Goal: Task Accomplishment & Management: Complete application form

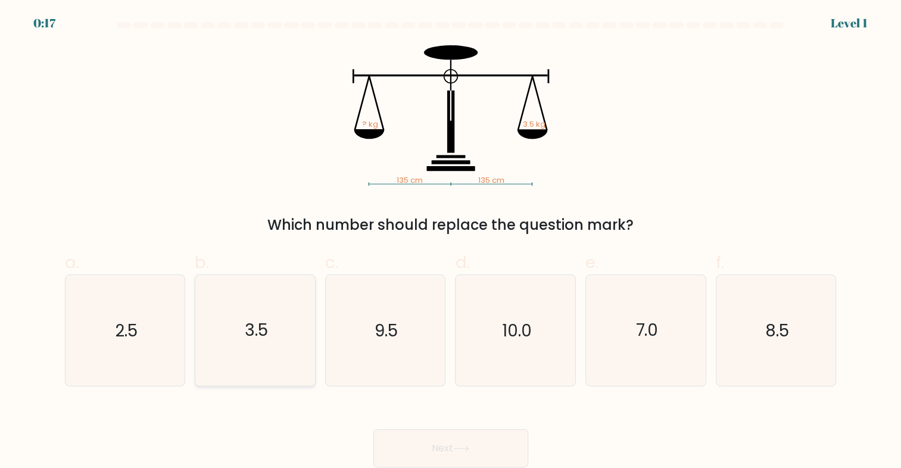
click at [271, 325] on icon "3.5" at bounding box center [255, 330] width 111 height 111
click at [451, 242] on input "b. 3.5" at bounding box center [451, 238] width 1 height 8
radio input "true"
click at [467, 450] on icon at bounding box center [461, 448] width 16 height 7
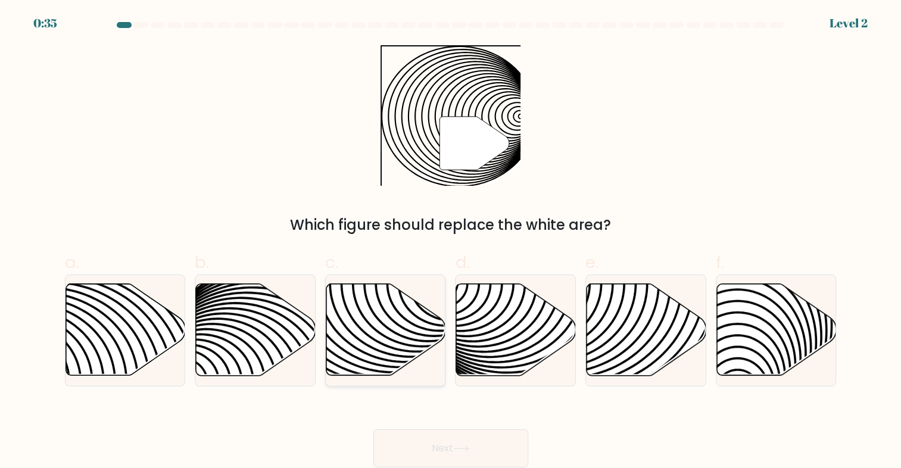
click at [386, 320] on icon at bounding box center [386, 330] width 120 height 92
click at [451, 242] on input "c." at bounding box center [451, 238] width 1 height 8
radio input "true"
click at [457, 443] on button "Next" at bounding box center [450, 448] width 155 height 38
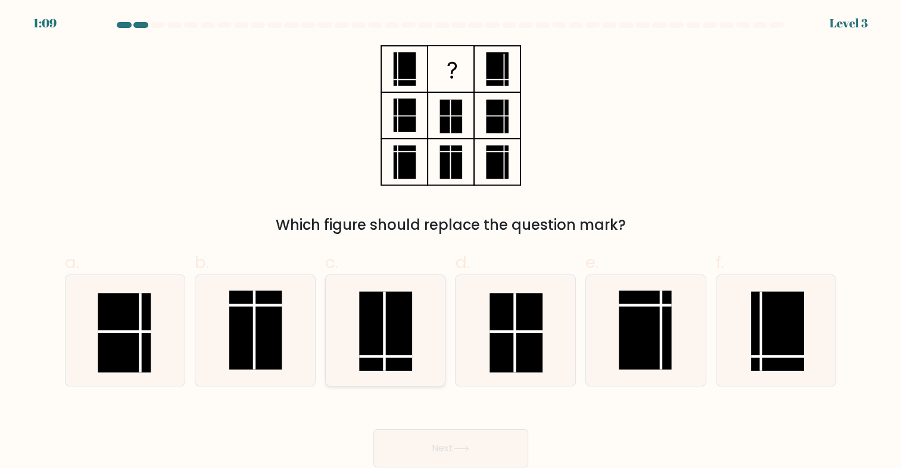
click at [382, 308] on rect at bounding box center [385, 331] width 53 height 79
click at [451, 242] on input "c." at bounding box center [451, 238] width 1 height 8
radio input "true"
click at [476, 444] on button "Next" at bounding box center [450, 448] width 155 height 38
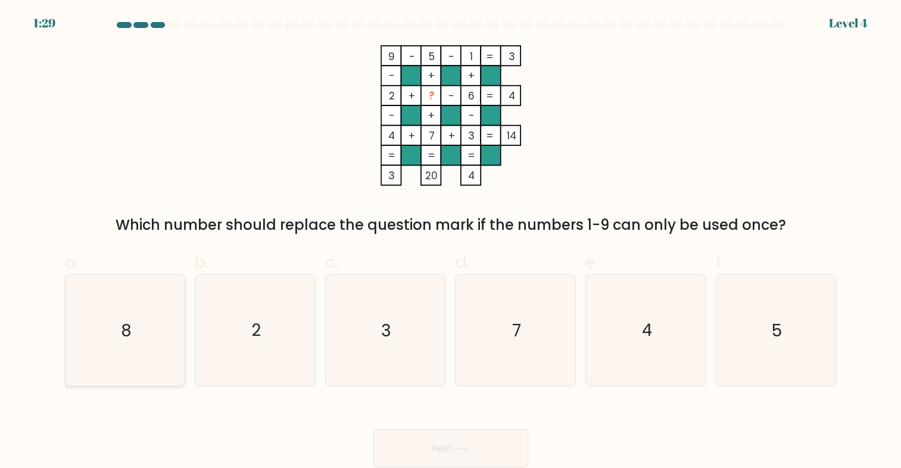
click at [137, 327] on icon "8" at bounding box center [125, 330] width 111 height 111
click at [451, 242] on input "a. 8" at bounding box center [451, 238] width 1 height 8
radio input "true"
click at [467, 439] on button "Next" at bounding box center [450, 448] width 155 height 38
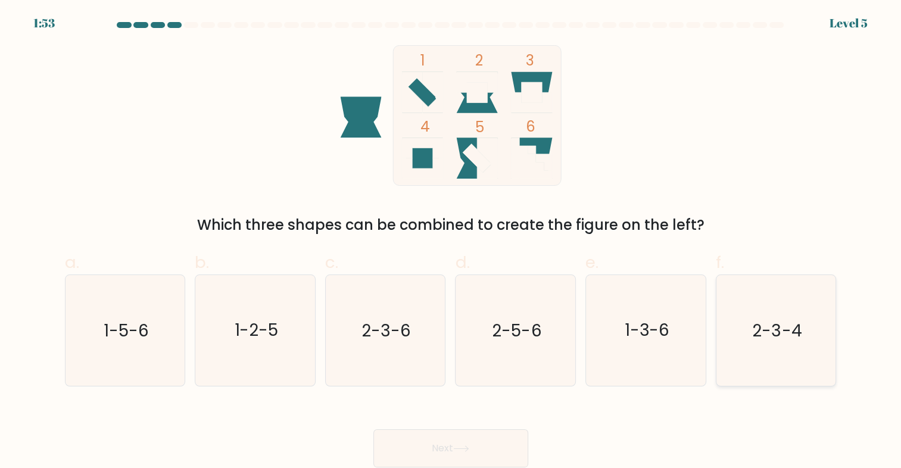
click at [757, 356] on icon "2-3-4" at bounding box center [775, 330] width 111 height 111
click at [451, 242] on input "f. 2-3-4" at bounding box center [451, 238] width 1 height 8
radio input "true"
click at [469, 448] on icon at bounding box center [461, 448] width 16 height 7
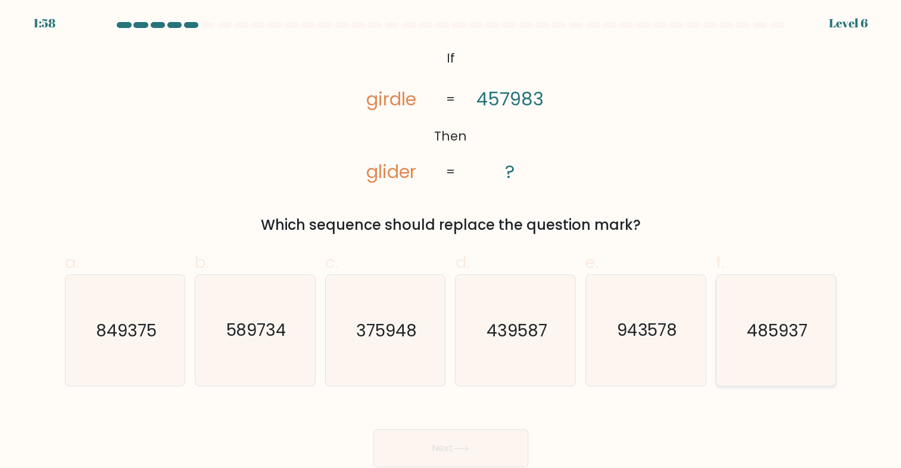
click at [753, 330] on text "485937" at bounding box center [777, 330] width 61 height 23
click at [451, 242] on input "f. 485937" at bounding box center [451, 238] width 1 height 8
radio input "true"
click at [489, 445] on button "Next" at bounding box center [450, 448] width 155 height 38
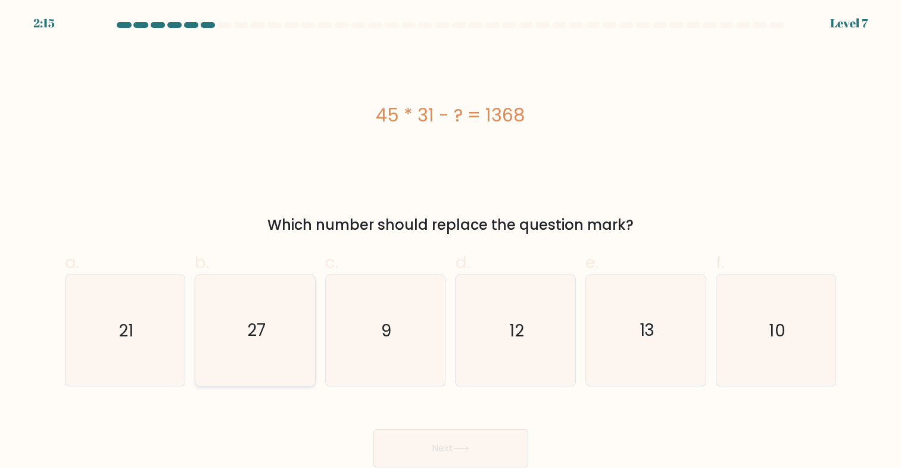
click at [257, 310] on icon "27" at bounding box center [255, 330] width 111 height 111
click at [451, 242] on input "b. 27" at bounding box center [451, 238] width 1 height 8
radio input "true"
click at [442, 447] on button "Next" at bounding box center [450, 448] width 155 height 38
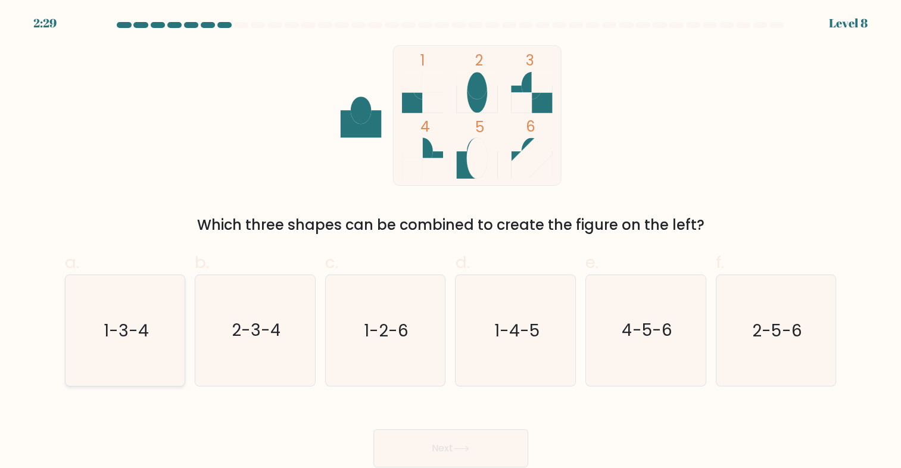
click at [124, 347] on icon "1-3-4" at bounding box center [125, 330] width 111 height 111
click at [451, 242] on input "a. 1-3-4" at bounding box center [451, 238] width 1 height 8
radio input "true"
click at [450, 450] on button "Next" at bounding box center [450, 448] width 155 height 38
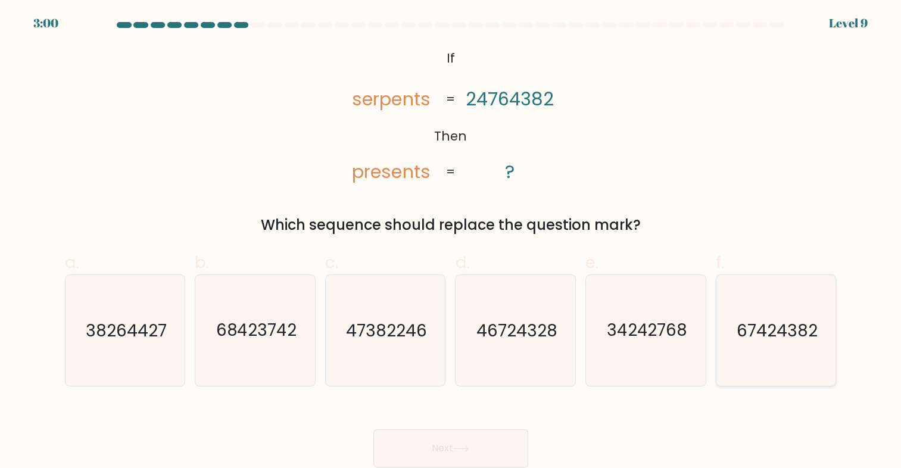
click at [769, 323] on text "67424382" at bounding box center [776, 330] width 81 height 23
click at [451, 242] on input "f. 67424382" at bounding box center [451, 238] width 1 height 8
radio input "true"
click at [426, 454] on button "Next" at bounding box center [450, 448] width 155 height 38
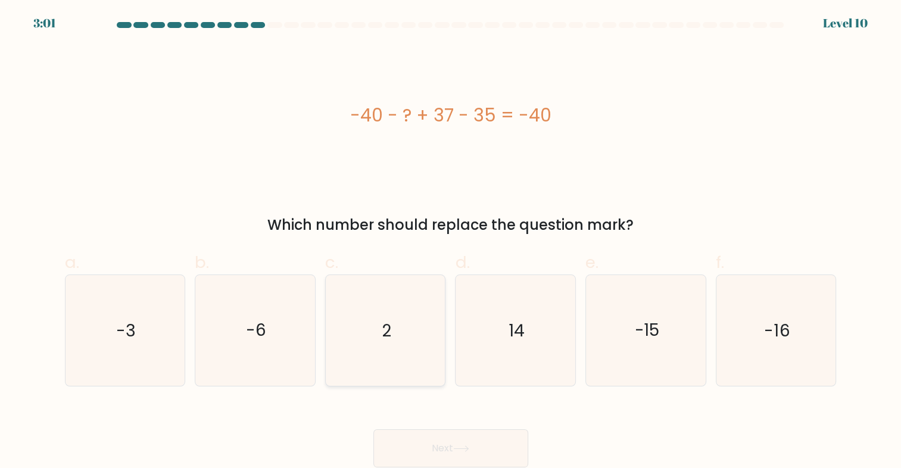
click at [402, 377] on icon "2" at bounding box center [385, 330] width 111 height 111
click at [451, 242] on input "c. 2" at bounding box center [451, 238] width 1 height 8
radio input "true"
click at [468, 450] on icon at bounding box center [461, 448] width 16 height 7
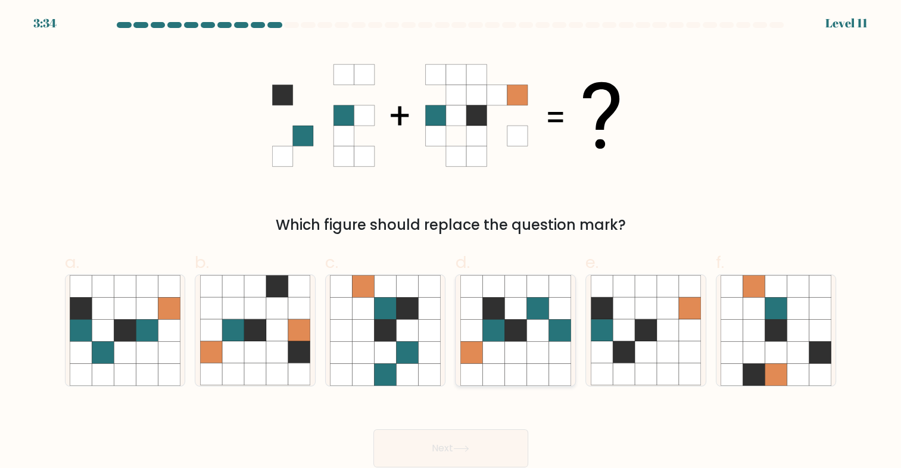
click at [535, 344] on icon at bounding box center [537, 352] width 22 height 22
click at [451, 242] on input "d." at bounding box center [451, 238] width 1 height 8
radio input "true"
click at [522, 332] on icon at bounding box center [516, 331] width 22 height 22
click at [451, 242] on input "d." at bounding box center [451, 238] width 1 height 8
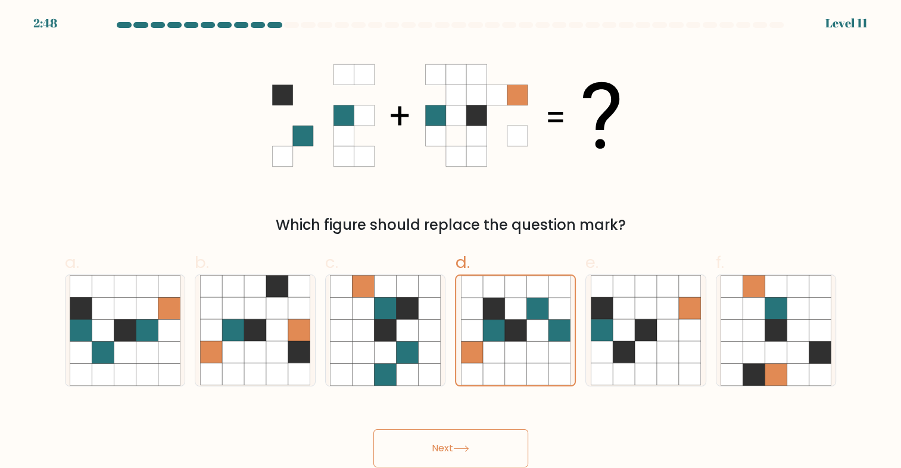
click at [454, 460] on button "Next" at bounding box center [450, 448] width 155 height 38
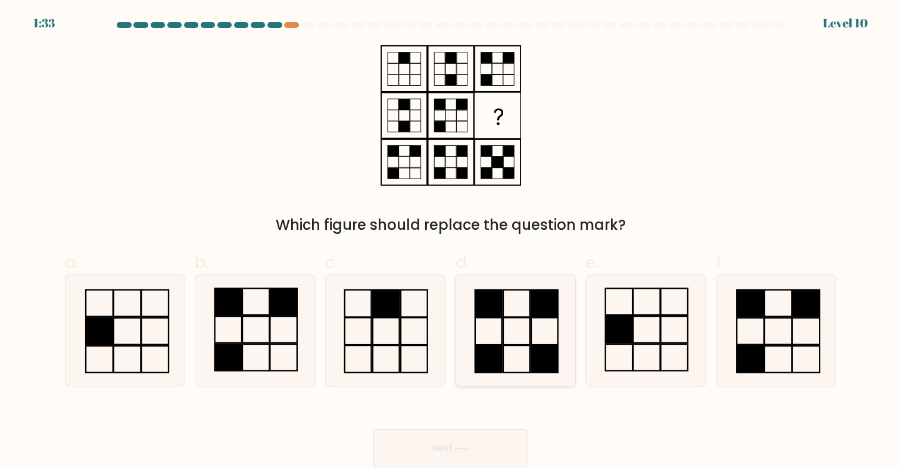
click at [505, 316] on rect at bounding box center [516, 303] width 27 height 27
click at [451, 242] on input "d." at bounding box center [451, 238] width 1 height 8
radio input "true"
click at [486, 441] on button "Next" at bounding box center [450, 448] width 155 height 38
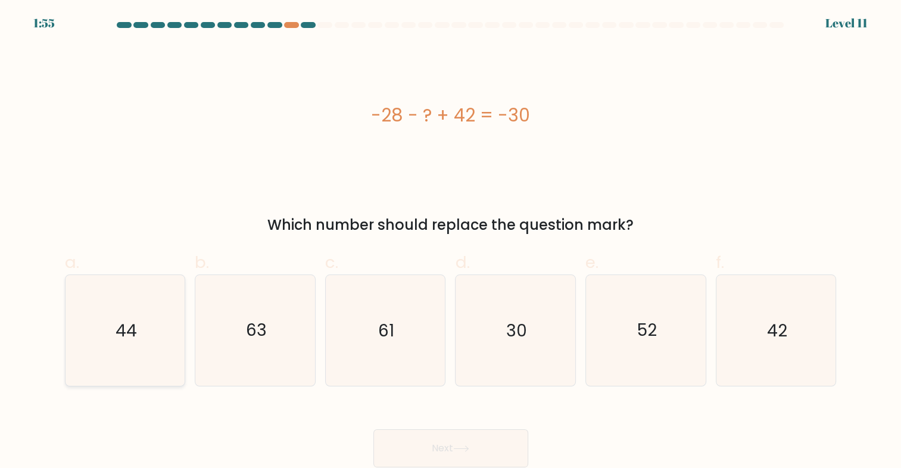
click at [164, 342] on icon "44" at bounding box center [125, 330] width 111 height 111
click at [451, 242] on input "a. 44" at bounding box center [451, 238] width 1 height 8
radio input "true"
click at [436, 449] on button "Next" at bounding box center [450, 448] width 155 height 38
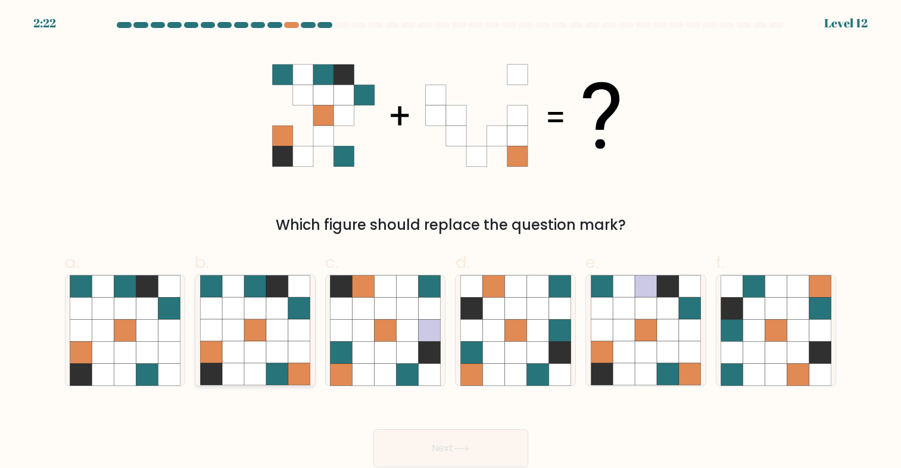
click at [277, 339] on icon at bounding box center [277, 330] width 22 height 22
click at [451, 242] on input "b." at bounding box center [451, 238] width 1 height 8
radio input "true"
click at [447, 435] on button "Next" at bounding box center [450, 448] width 155 height 38
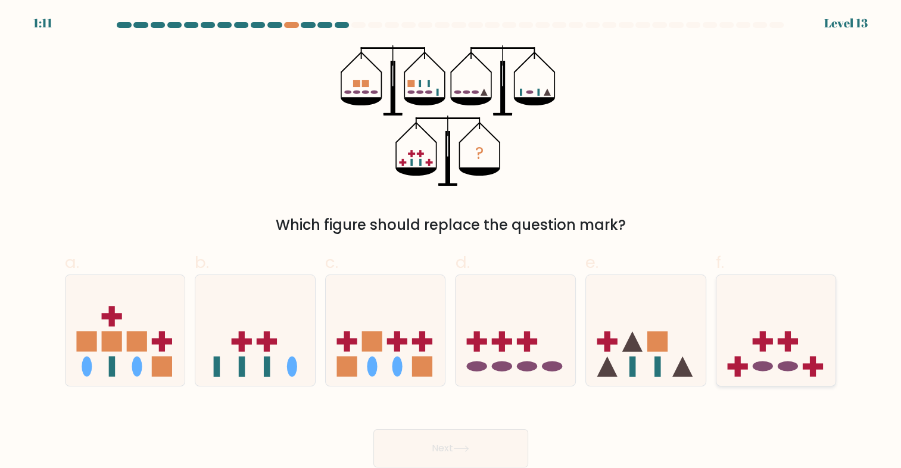
click at [761, 355] on icon at bounding box center [776, 330] width 120 height 99
click at [451, 242] on input "f." at bounding box center [451, 238] width 1 height 8
radio input "true"
click at [439, 458] on button "Next" at bounding box center [450, 448] width 155 height 38
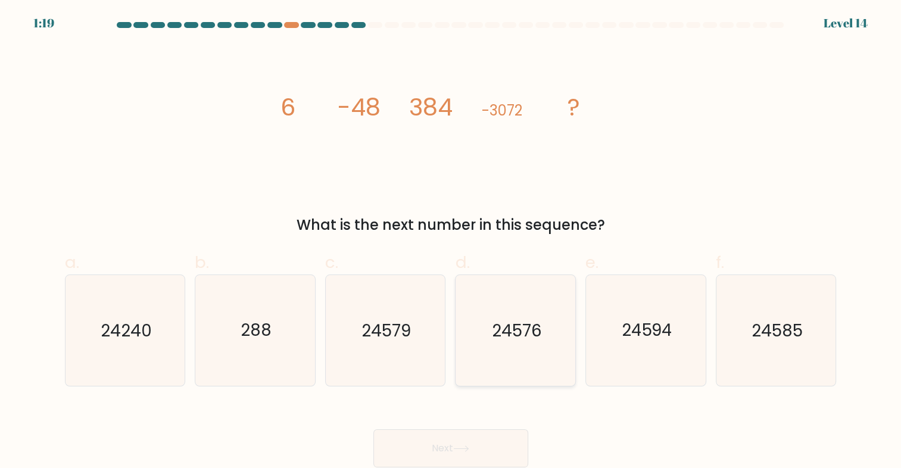
click at [512, 338] on text "24576" at bounding box center [517, 330] width 50 height 23
click at [451, 242] on input "d. 24576" at bounding box center [451, 238] width 1 height 8
radio input "true"
click at [502, 443] on button "Next" at bounding box center [450, 448] width 155 height 38
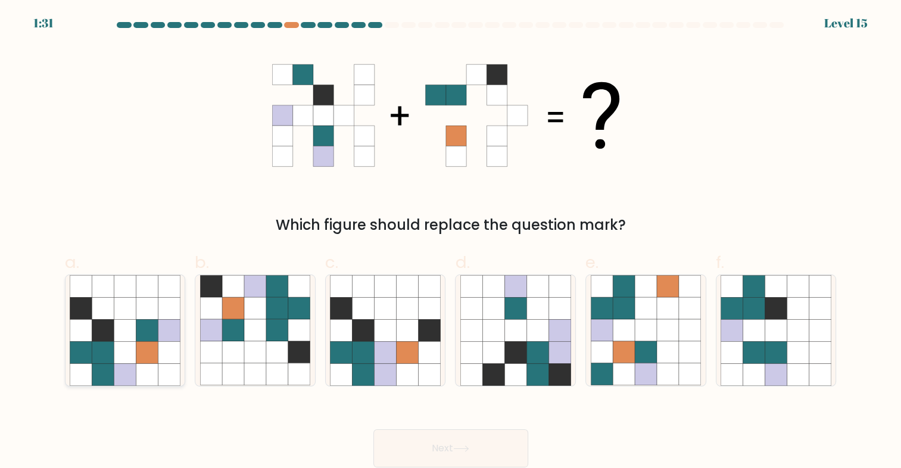
click at [104, 337] on icon at bounding box center [103, 330] width 22 height 22
click at [451, 242] on input "a." at bounding box center [451, 238] width 1 height 8
radio input "true"
click at [481, 444] on button "Next" at bounding box center [450, 448] width 155 height 38
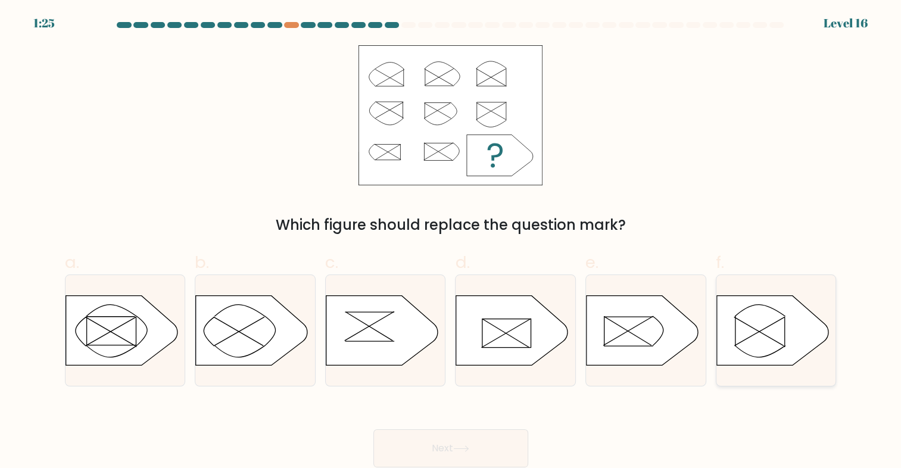
click at [763, 327] on icon at bounding box center [772, 330] width 112 height 70
click at [451, 242] on input "f." at bounding box center [451, 238] width 1 height 8
radio input "true"
click at [764, 313] on icon at bounding box center [772, 330] width 111 height 69
click at [451, 242] on input "f." at bounding box center [451, 238] width 1 height 8
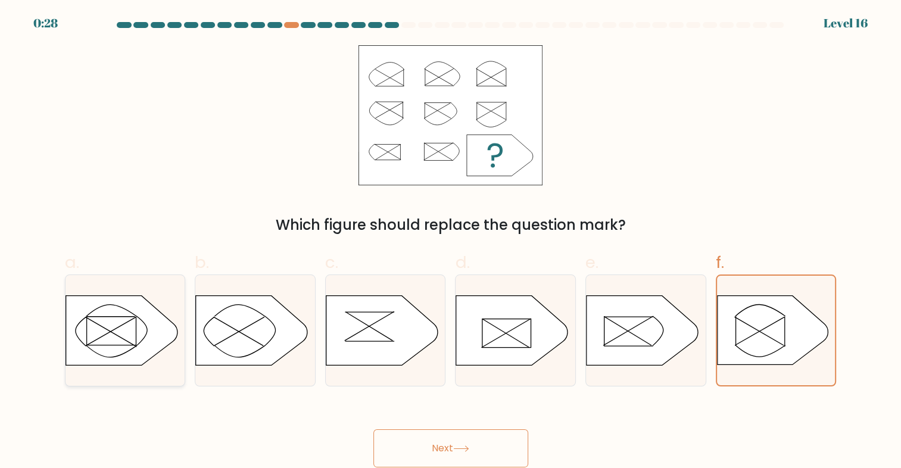
click at [125, 326] on icon at bounding box center [121, 330] width 112 height 70
click at [451, 242] on input "a." at bounding box center [451, 238] width 1 height 8
radio input "true"
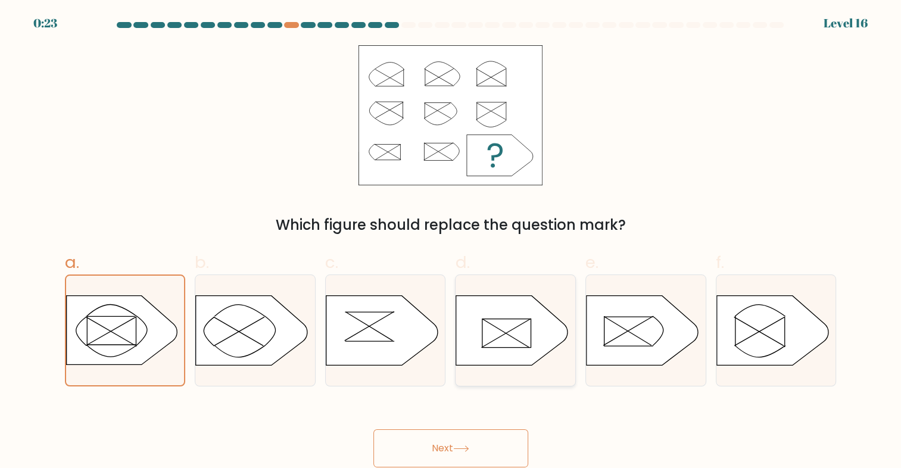
click at [499, 323] on icon at bounding box center [512, 330] width 112 height 70
click at [451, 242] on input "d." at bounding box center [451, 238] width 1 height 8
radio input "true"
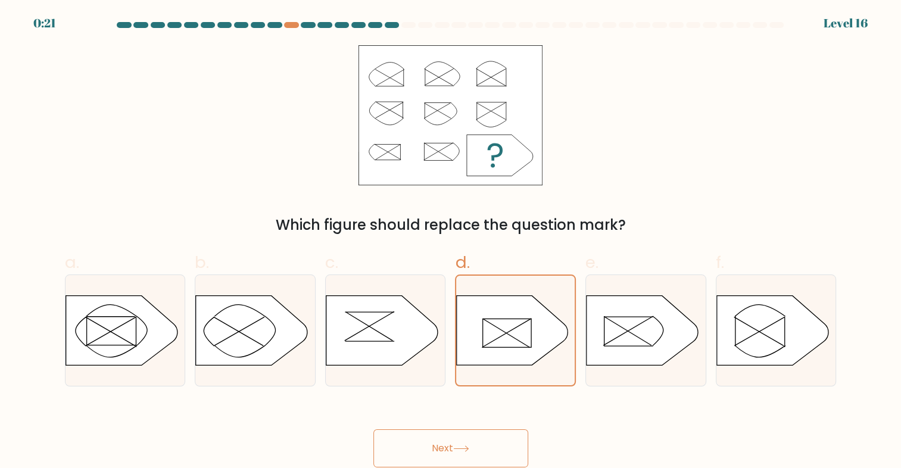
click at [412, 442] on button "Next" at bounding box center [450, 448] width 155 height 38
click at [445, 444] on button "Next" at bounding box center [450, 448] width 155 height 38
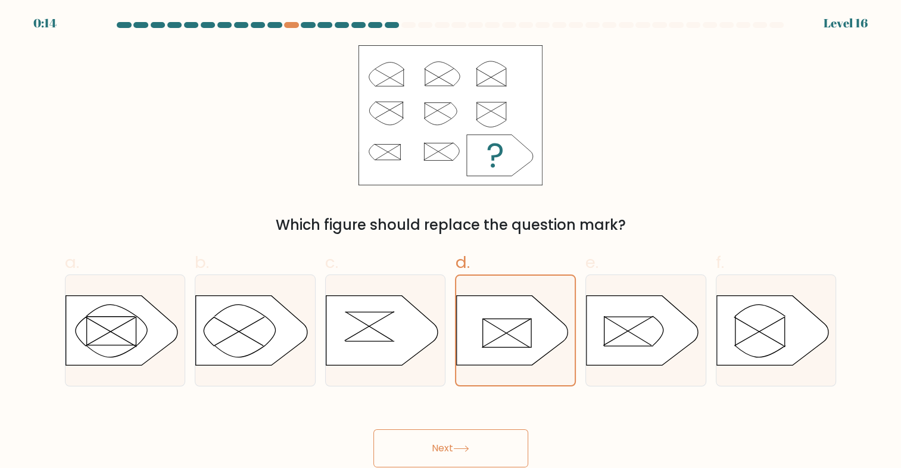
click at [445, 444] on button "Next" at bounding box center [450, 448] width 155 height 38
click at [538, 332] on icon at bounding box center [512, 330] width 111 height 69
click at [451, 242] on input "d." at bounding box center [451, 238] width 1 height 8
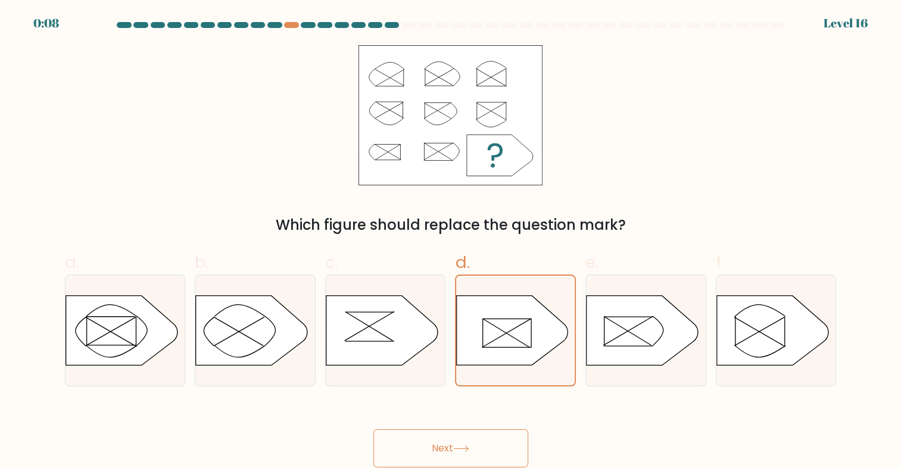
click at [417, 448] on button "Next" at bounding box center [450, 448] width 155 height 38
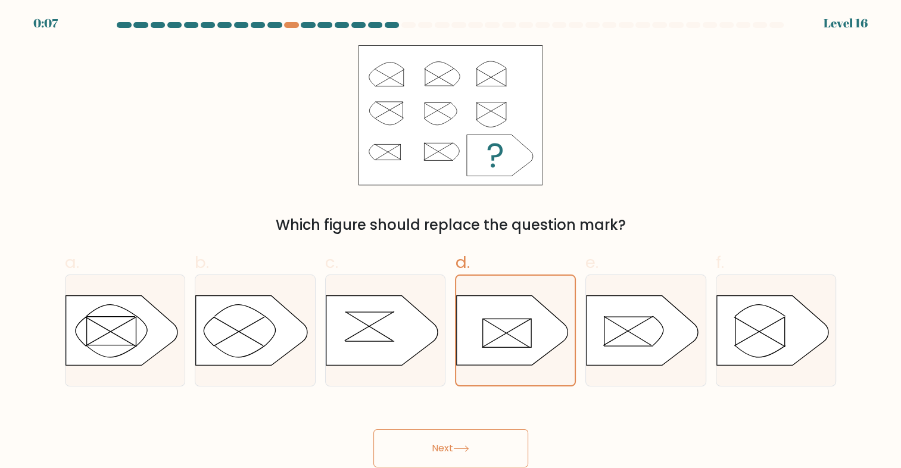
click at [417, 448] on button "Next" at bounding box center [450, 448] width 155 height 38
drag, startPoint x: 417, startPoint y: 448, endPoint x: 470, endPoint y: 444, distance: 52.6
click at [470, 444] on button "Next" at bounding box center [450, 448] width 155 height 38
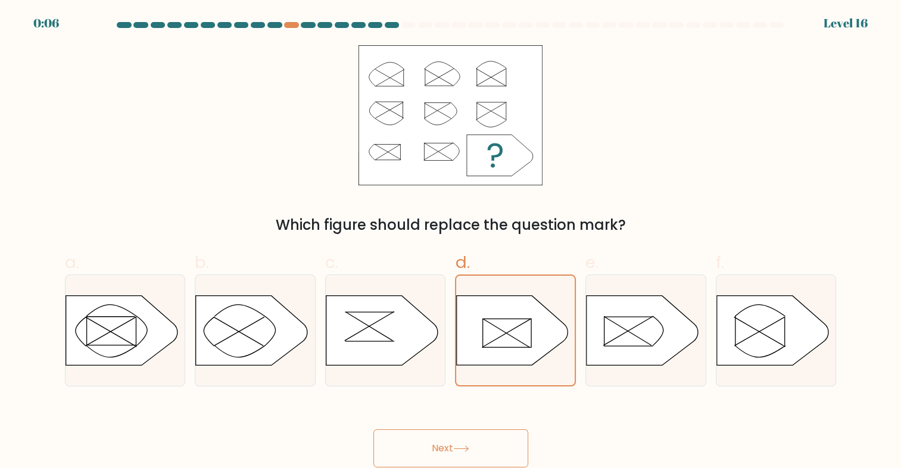
click at [470, 444] on button "Next" at bounding box center [450, 448] width 155 height 38
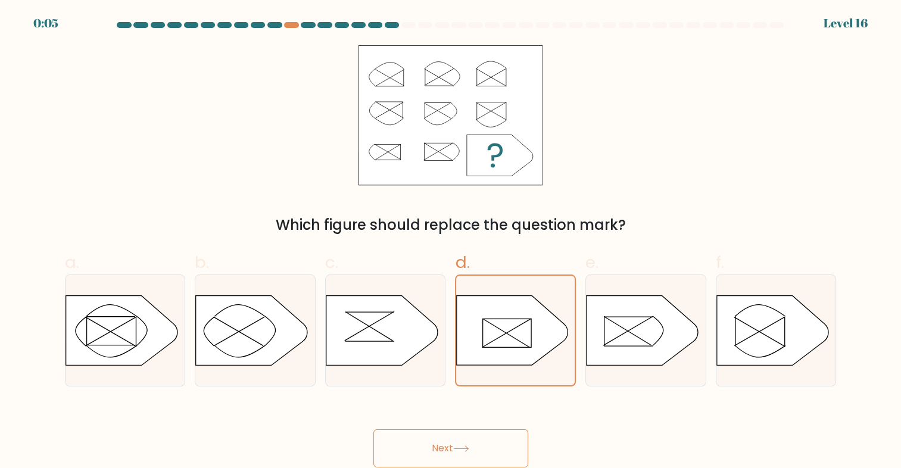
click at [470, 444] on button "Next" at bounding box center [450, 448] width 155 height 38
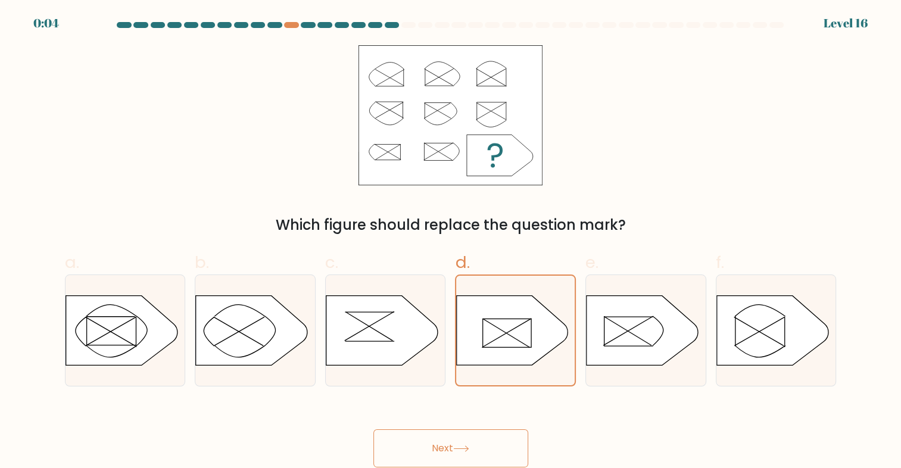
click at [470, 444] on button "Next" at bounding box center [450, 448] width 155 height 38
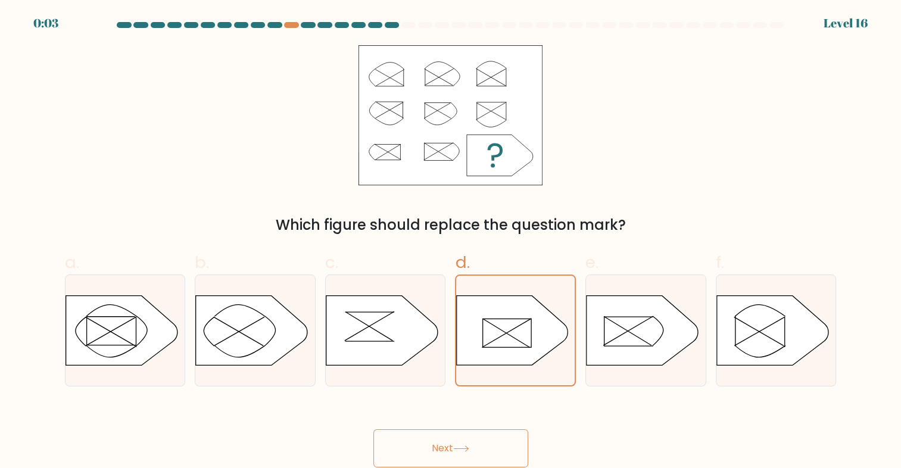
click at [470, 444] on button "Next" at bounding box center [450, 448] width 155 height 38
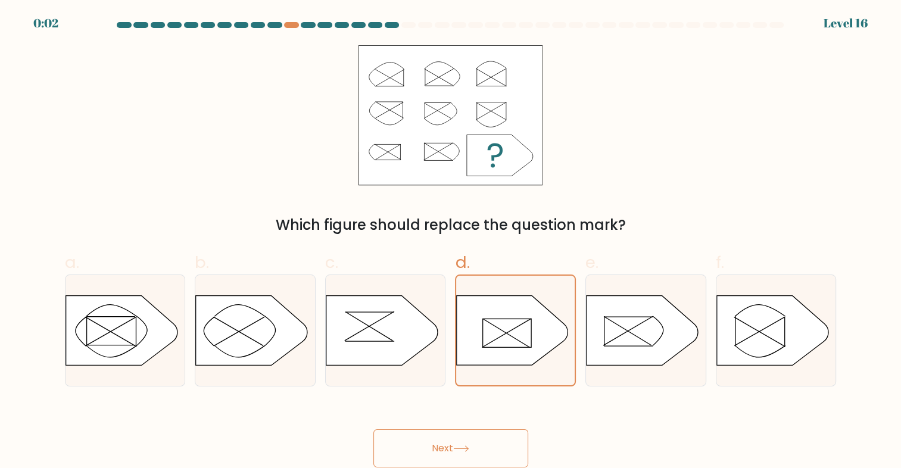
click at [470, 444] on button "Next" at bounding box center [450, 448] width 155 height 38
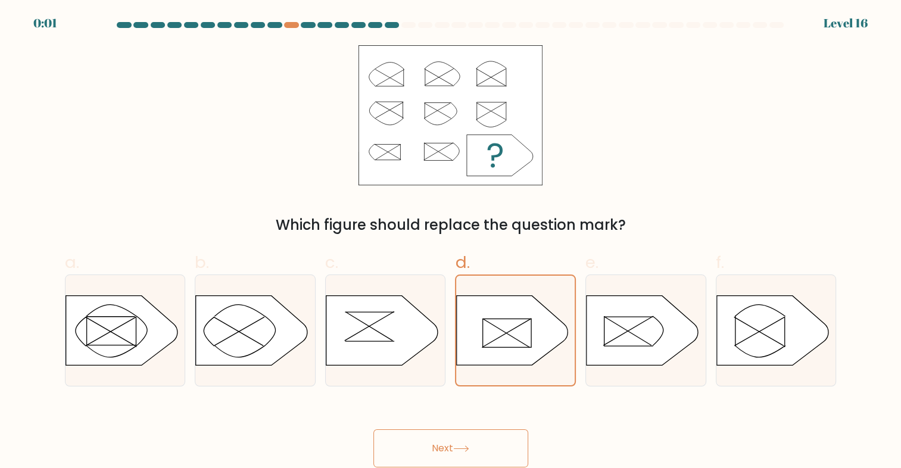
click at [470, 444] on button "Next" at bounding box center [450, 448] width 155 height 38
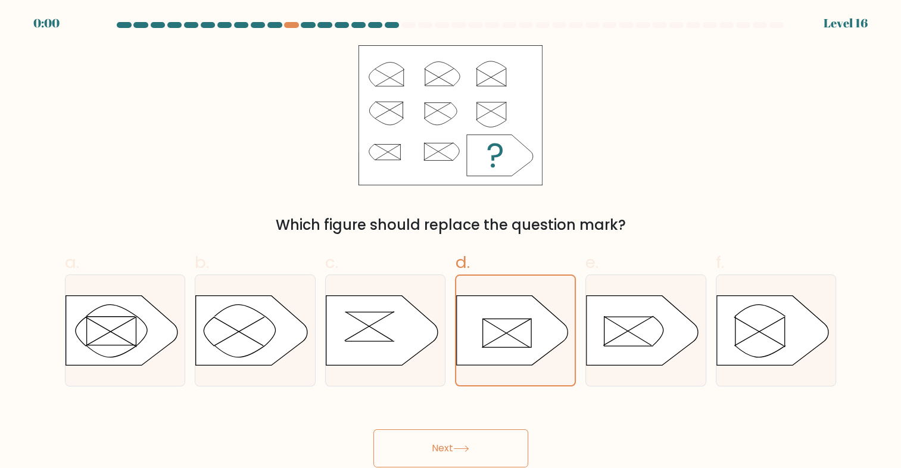
click at [470, 444] on button "Next" at bounding box center [450, 448] width 155 height 38
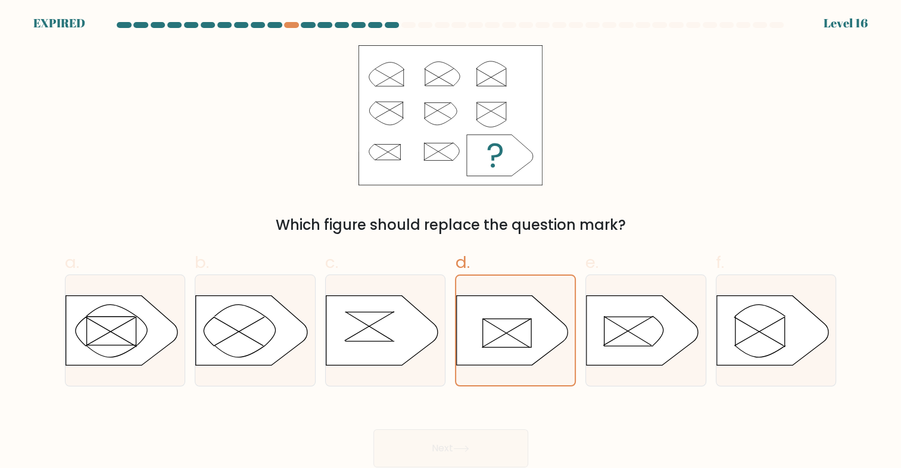
click at [470, 444] on div "Next" at bounding box center [451, 434] width 786 height 67
click at [513, 345] on icon at bounding box center [512, 330] width 111 height 69
click at [451, 242] on input "d." at bounding box center [451, 238] width 1 height 8
click at [711, 189] on div "Which figure should replace the question mark?" at bounding box center [451, 140] width 786 height 191
